Goal: Communication & Community: Answer question/provide support

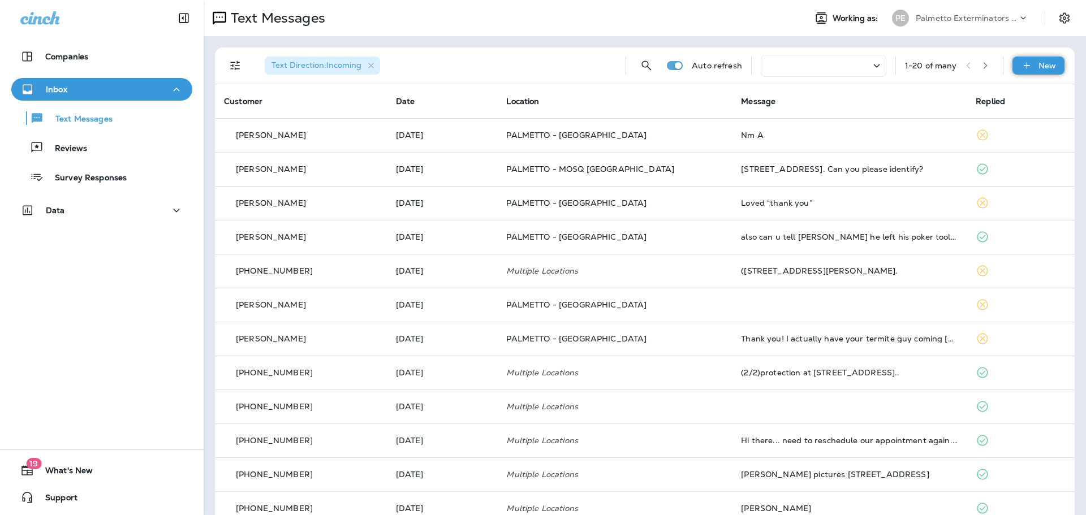
click at [1056, 64] on div "Text Direction : Incoming Auto refresh 1 - 20 of many New" at bounding box center [647, 65] width 846 height 36
click at [1046, 64] on p "New" at bounding box center [1047, 65] width 18 height 9
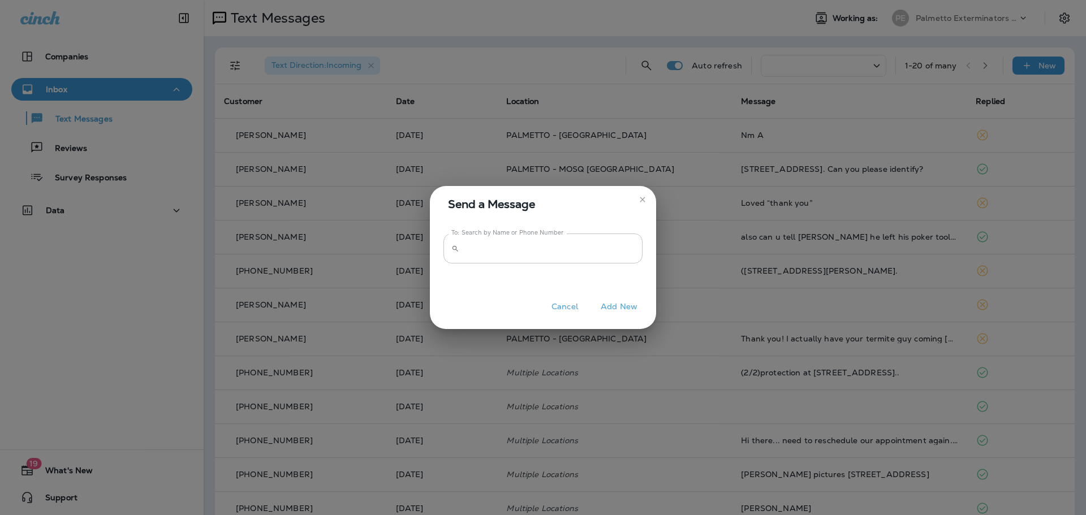
click at [567, 241] on input "To: Search by Name or Phone Number" at bounding box center [553, 249] width 179 height 30
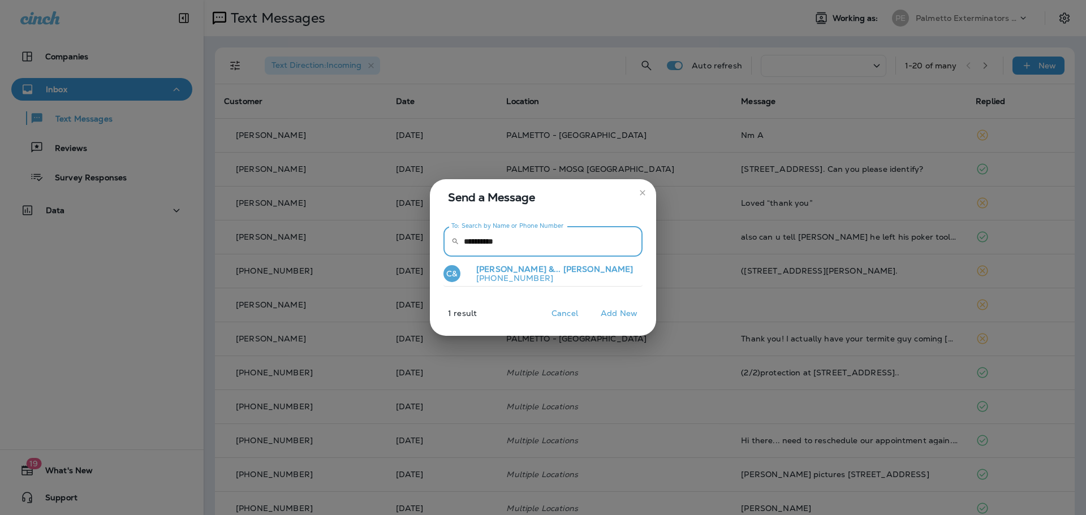
type input "**********"
click at [512, 283] on button "C& [PERSON_NAME] &... [PERSON_NAME] [PHONE_NUMBER]" at bounding box center [542, 274] width 199 height 26
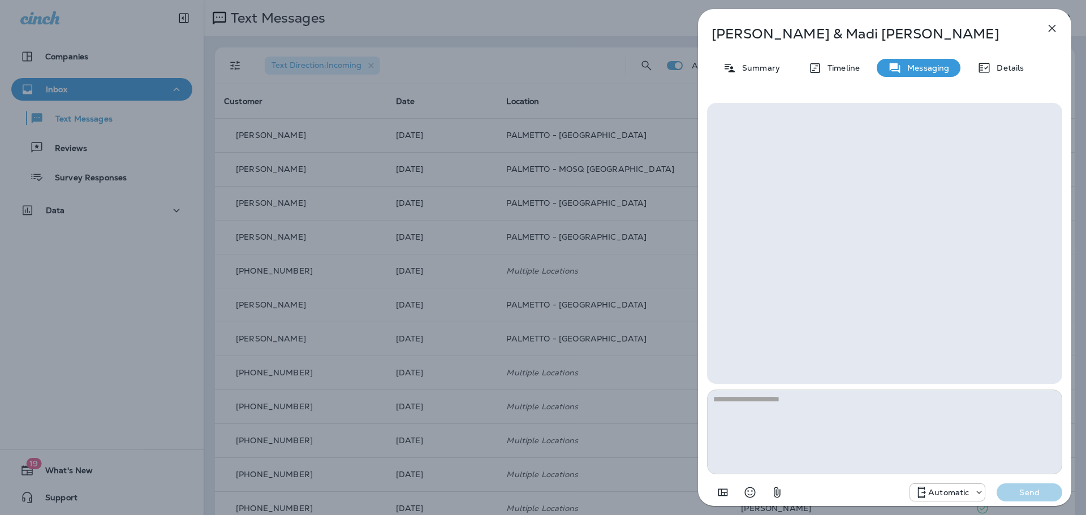
click at [804, 405] on textarea at bounding box center [884, 432] width 355 height 85
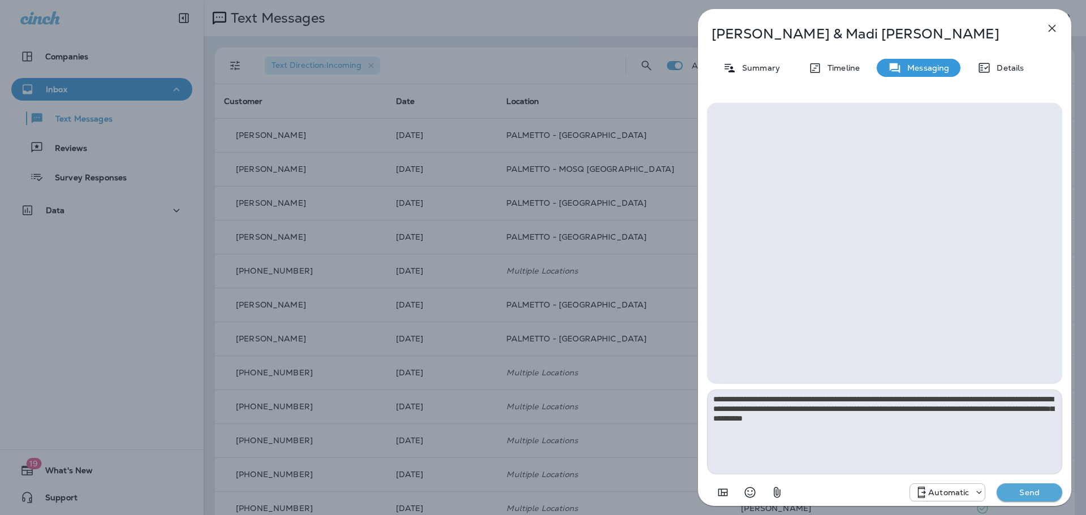
drag, startPoint x: 1011, startPoint y: 407, endPoint x: 1017, endPoint y: 349, distance: 57.9
click at [1011, 405] on textarea "**********" at bounding box center [884, 432] width 355 height 85
type textarea "**********"
click at [1027, 494] on p "Send" at bounding box center [1028, 492] width 47 height 10
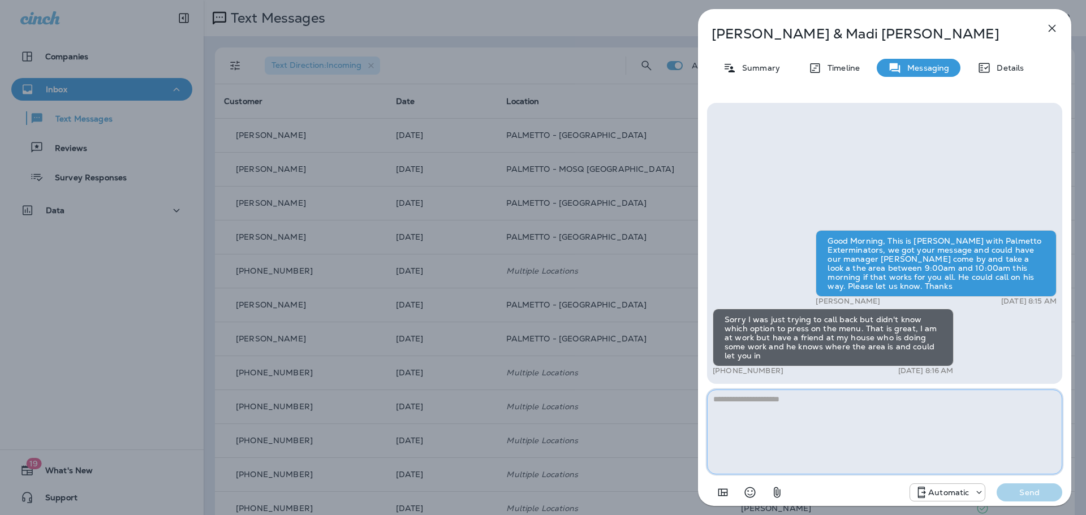
click at [859, 397] on textarea at bounding box center [884, 432] width 355 height 85
type textarea "**********"
click at [1014, 487] on p "Send" at bounding box center [1028, 492] width 47 height 10
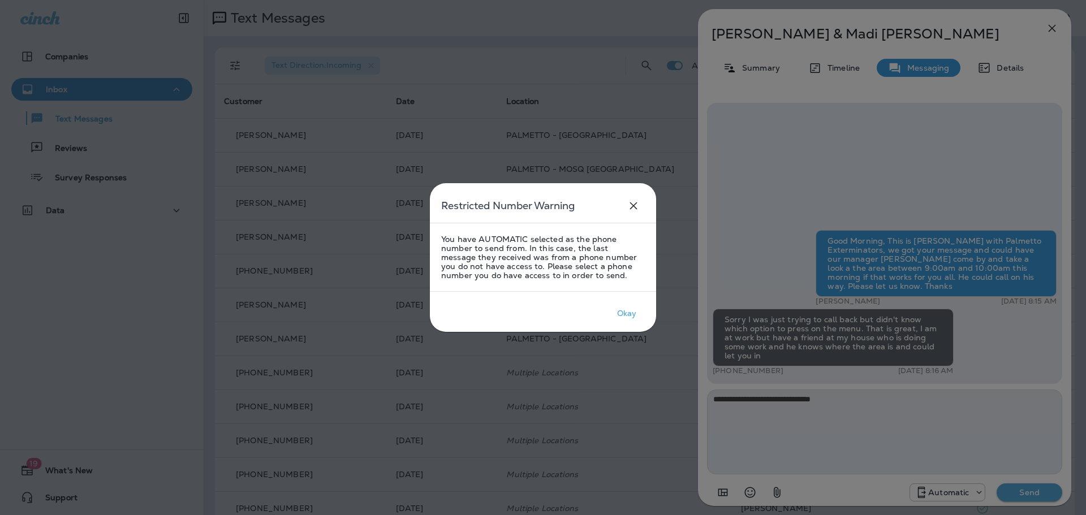
click at [641, 212] on Warning-close-button "close" at bounding box center [633, 205] width 23 height 23
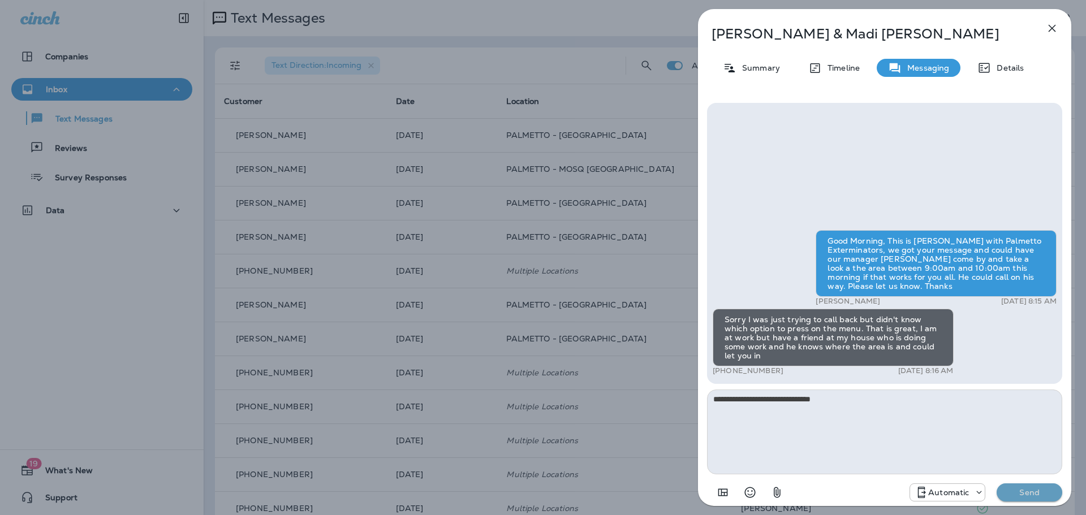
click at [1017, 496] on p "Send" at bounding box center [1028, 492] width 47 height 10
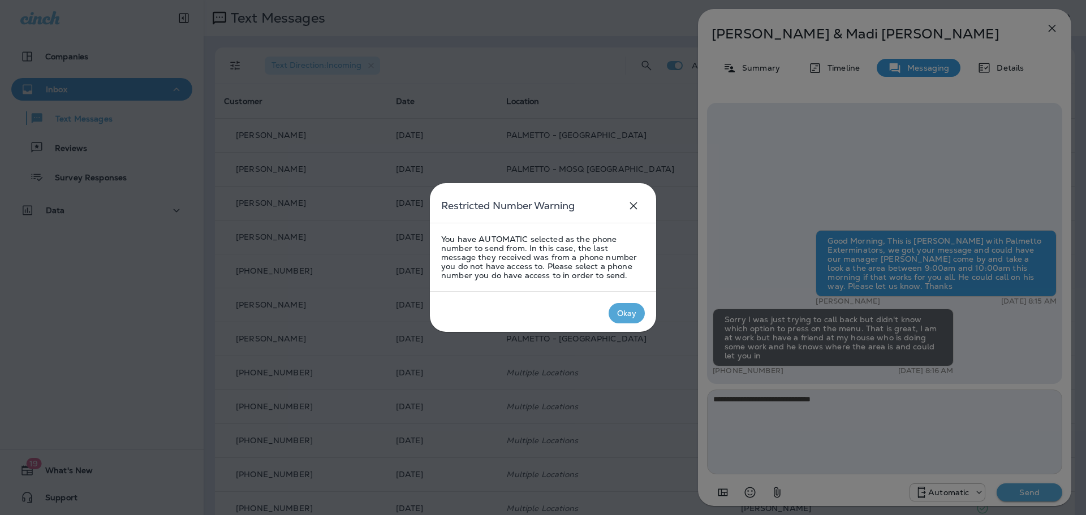
click at [637, 319] on p "Okay" at bounding box center [627, 313] width 24 height 14
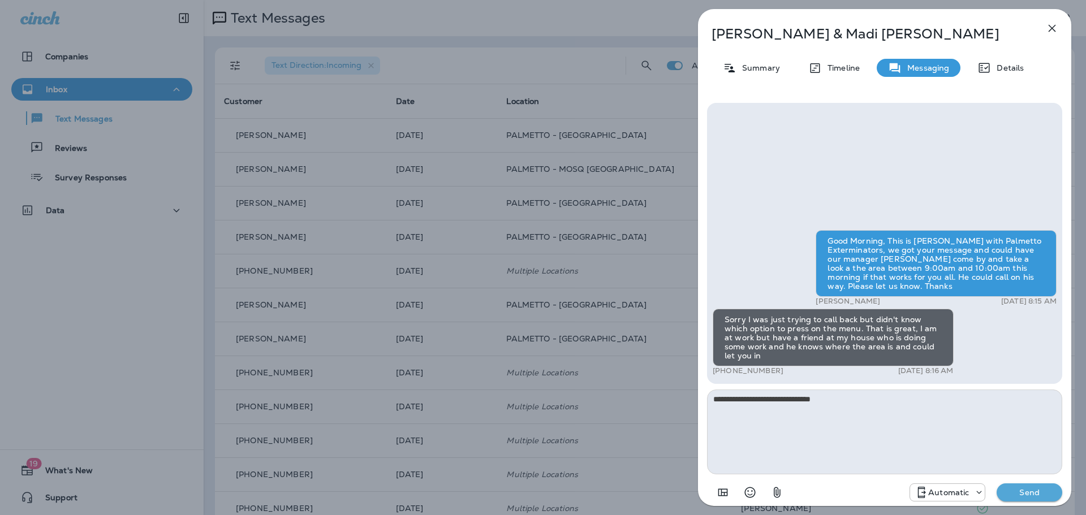
click at [961, 490] on p "Automatic" at bounding box center [948, 492] width 41 height 9
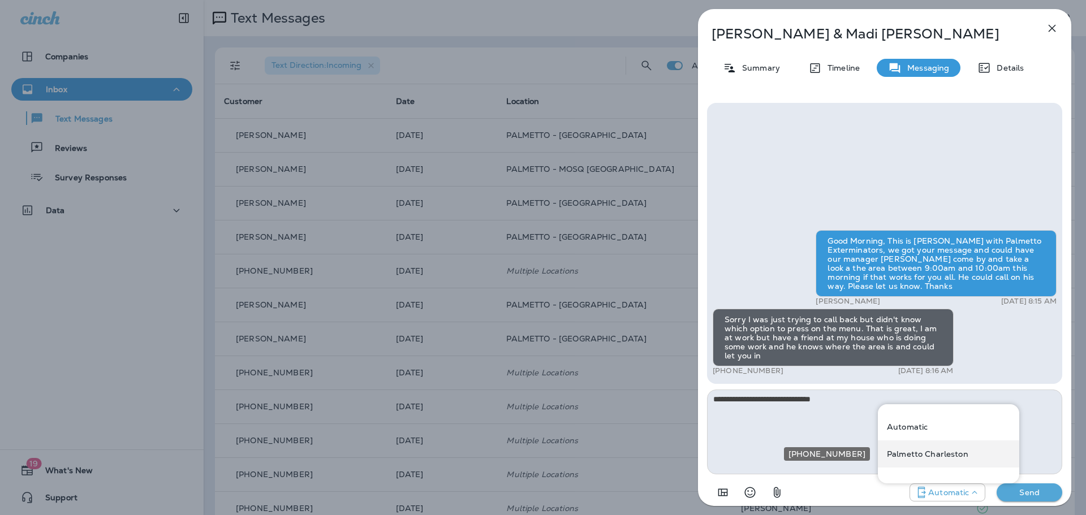
click at [943, 451] on p "Palmetto Charleston" at bounding box center [927, 453] width 81 height 9
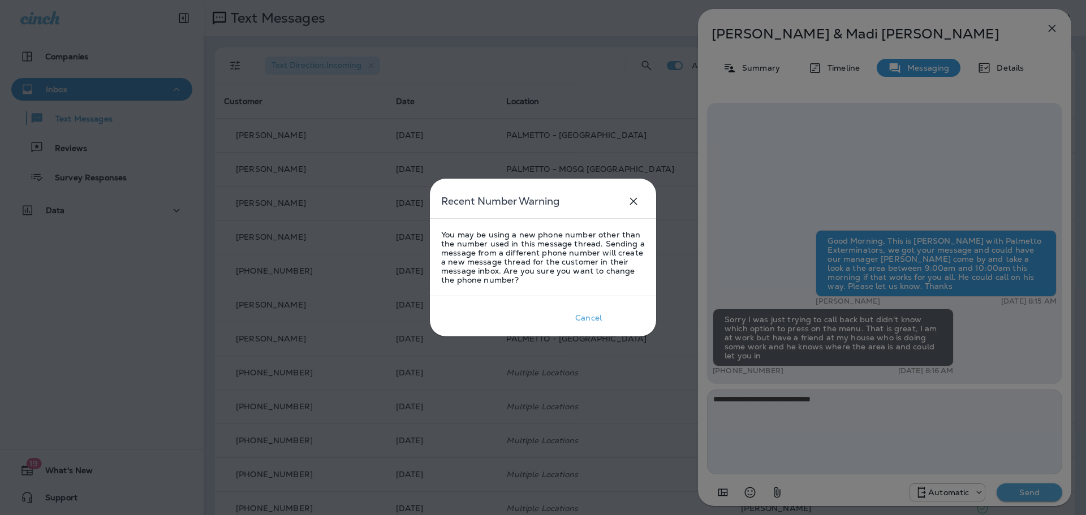
click at [627, 315] on div "Okay" at bounding box center [627, 317] width 20 height 9
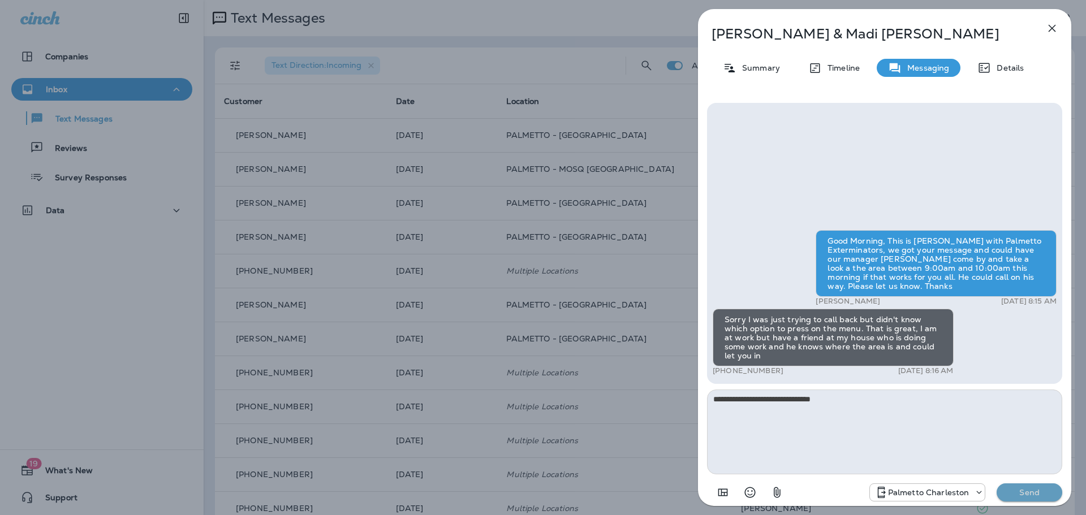
click at [1022, 498] on button "Send" at bounding box center [1029, 492] width 66 height 18
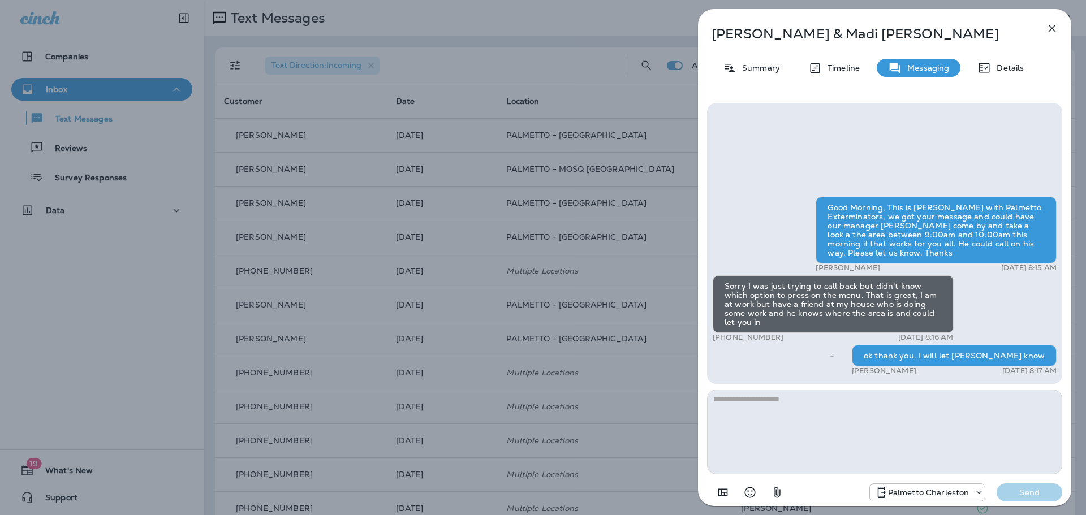
click at [1052, 27] on icon "button" at bounding box center [1052, 28] width 14 height 14
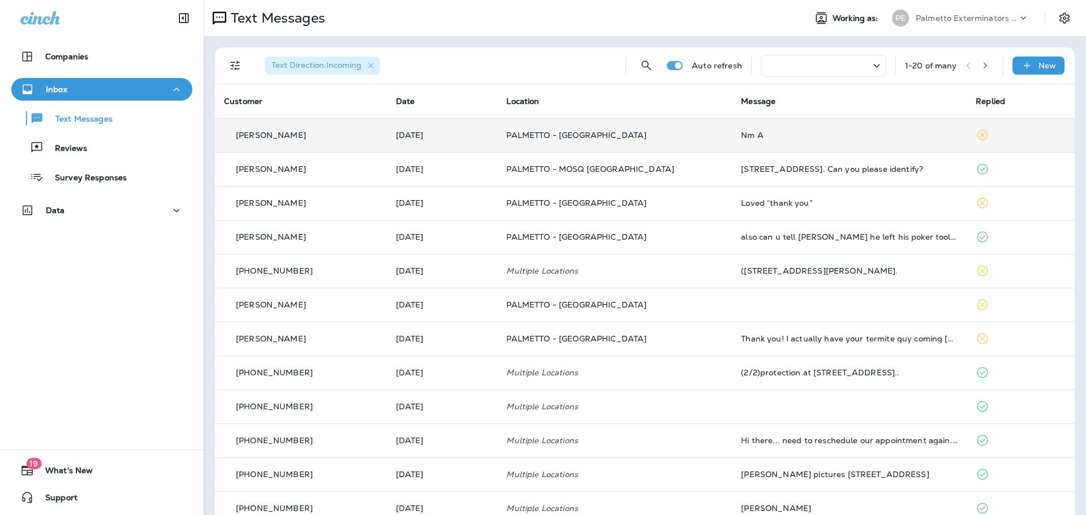
click at [690, 136] on p "PALMETTO - [GEOGRAPHIC_DATA]" at bounding box center [614, 135] width 217 height 9
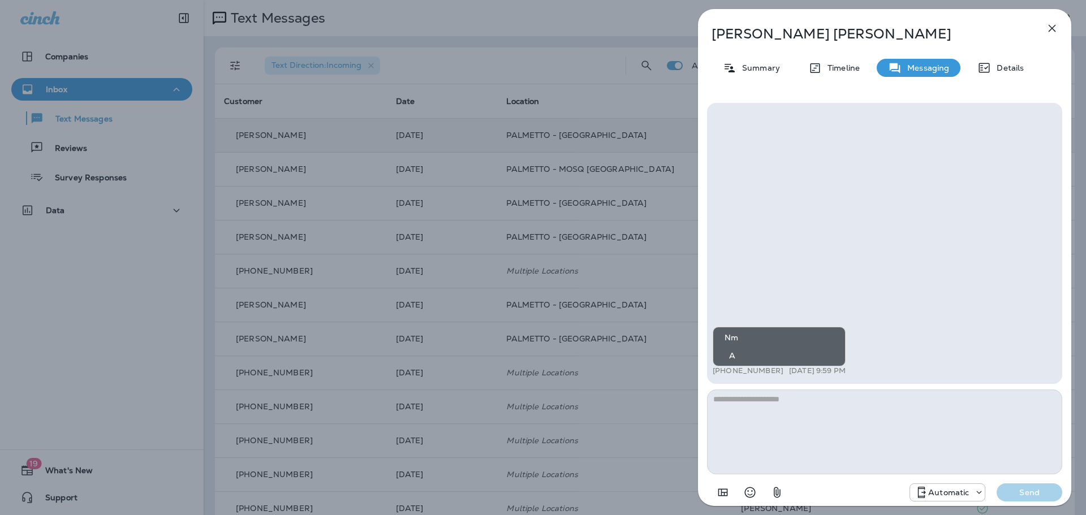
click at [1046, 30] on icon "button" at bounding box center [1052, 28] width 14 height 14
